Goal: Navigation & Orientation: Find specific page/section

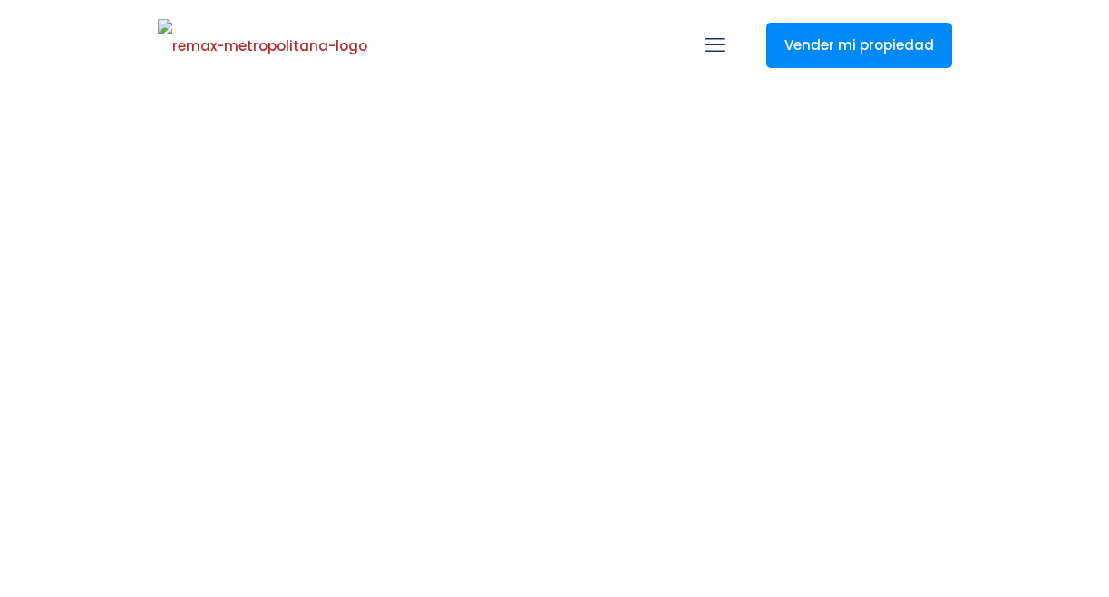
select select
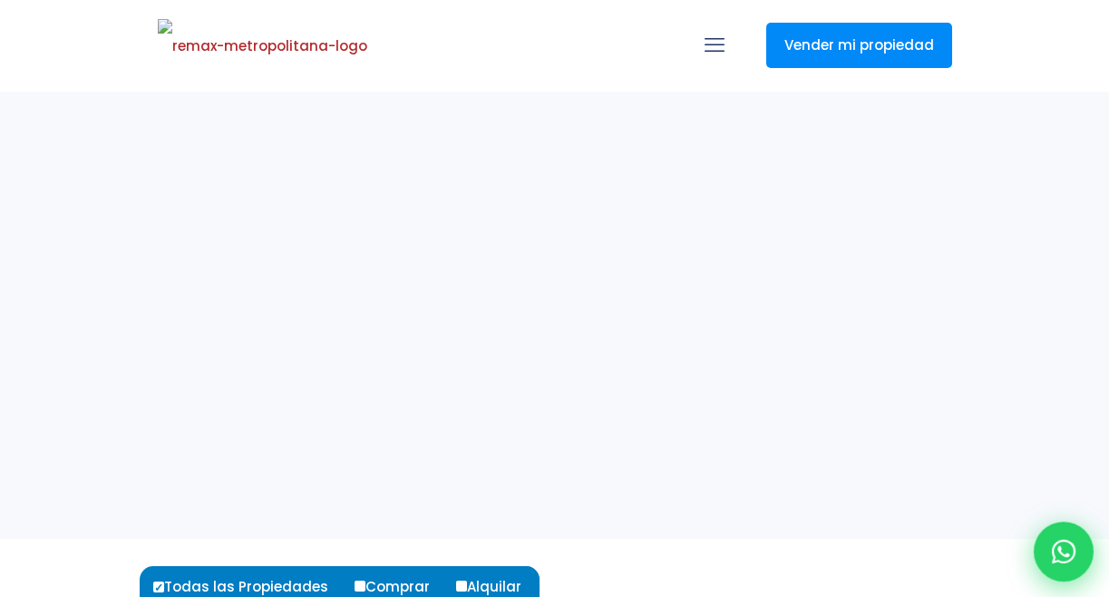
click at [1061, 542] on icon at bounding box center [1064, 552] width 24 height 24
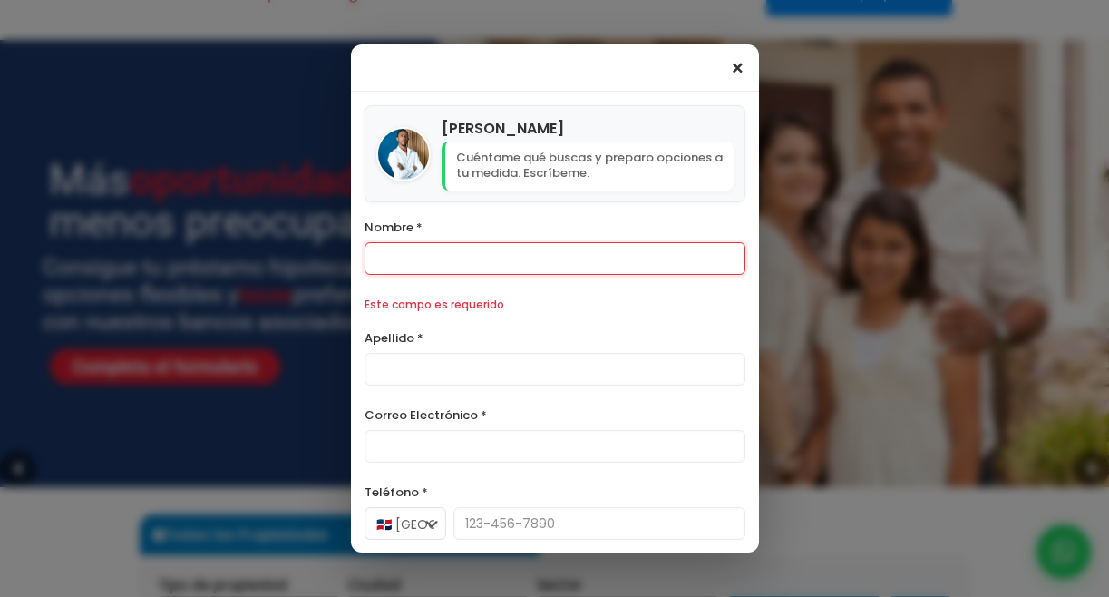
click at [737, 74] on span "×" at bounding box center [737, 69] width 15 height 22
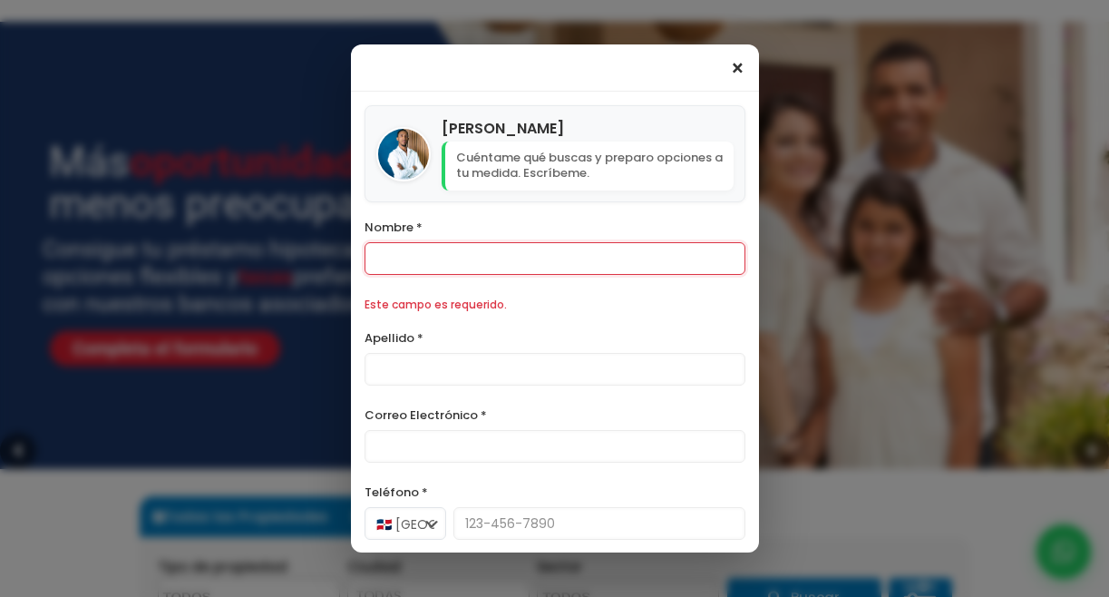
scroll to position [151, 0]
